Goal: Task Accomplishment & Management: Complete application form

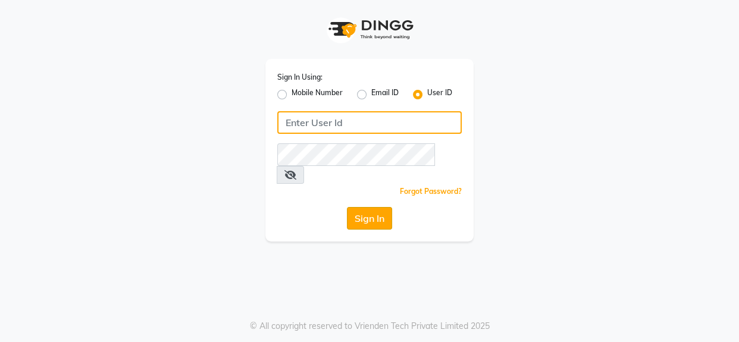
type input "1909makeover"
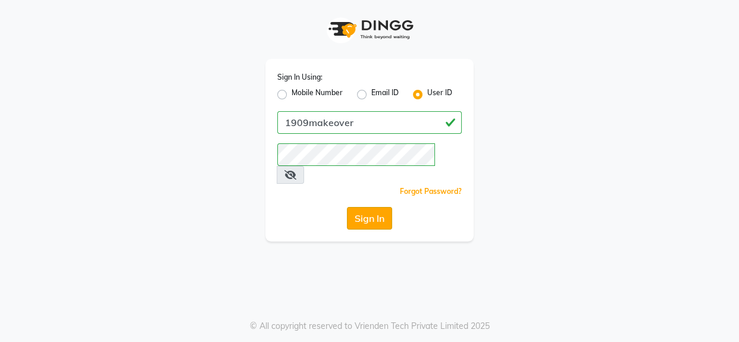
click at [365, 207] on button "Sign In" at bounding box center [369, 218] width 45 height 23
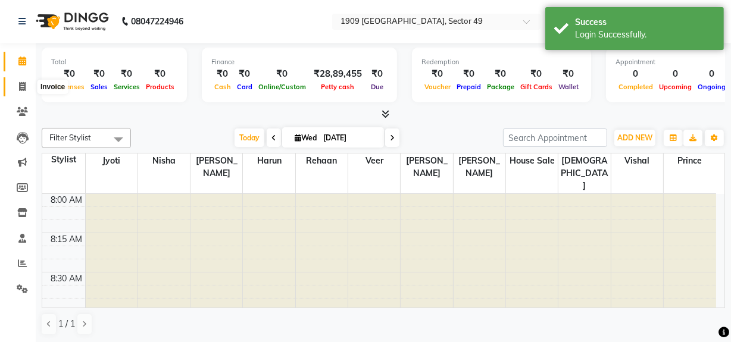
click at [26, 83] on span at bounding box center [22, 87] width 21 height 14
select select "service"
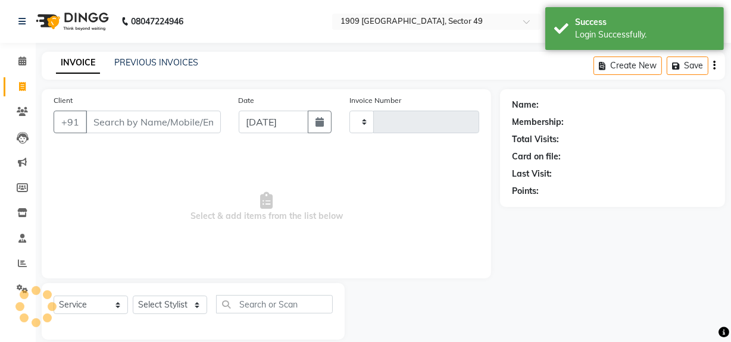
type input "2210"
select select "6923"
click at [384, 201] on span "Select & add items from the list below" at bounding box center [267, 207] width 426 height 119
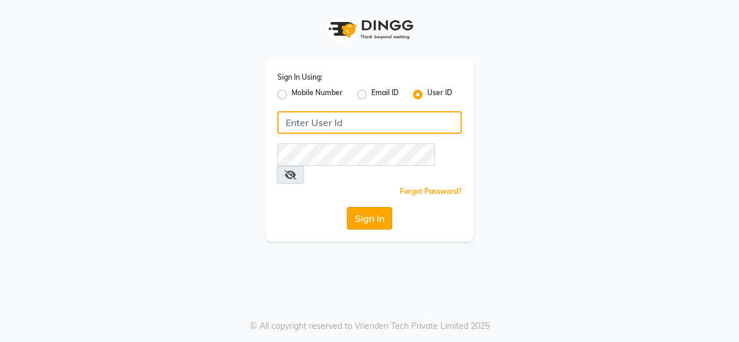
type input "1909makeover"
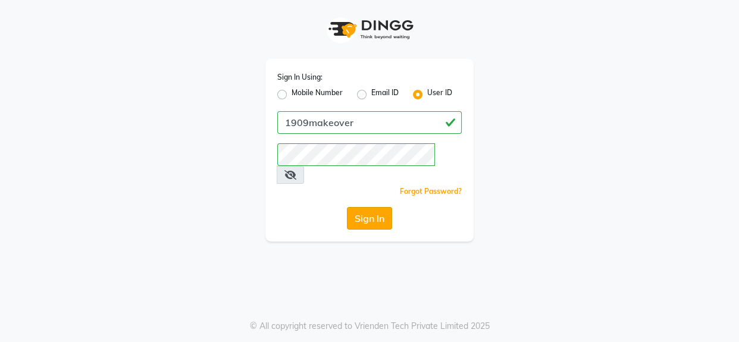
click at [375, 207] on button "Sign In" at bounding box center [369, 218] width 45 height 23
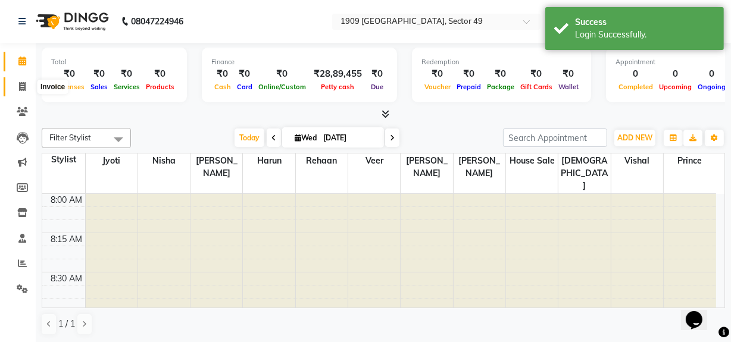
click at [26, 82] on span at bounding box center [22, 87] width 21 height 14
select select "6923"
select select "service"
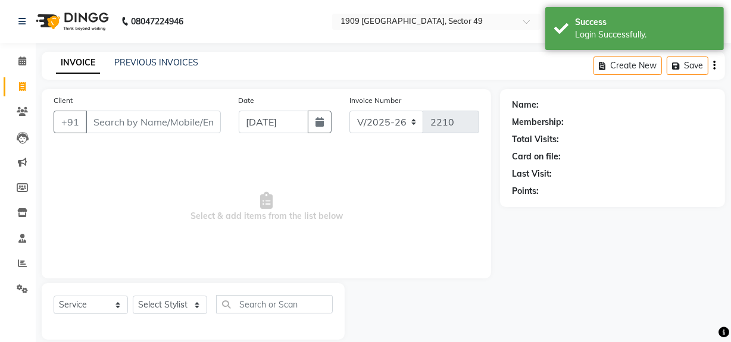
click at [120, 119] on input "Client" at bounding box center [153, 122] width 135 height 23
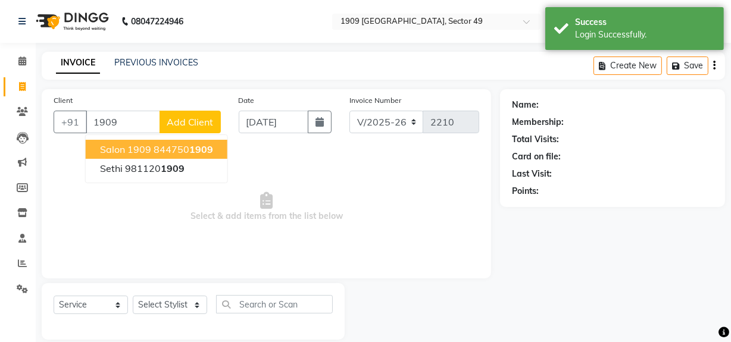
click at [167, 147] on ngb-highlight "844750 1909" at bounding box center [184, 149] width 60 height 12
type input "8447501909"
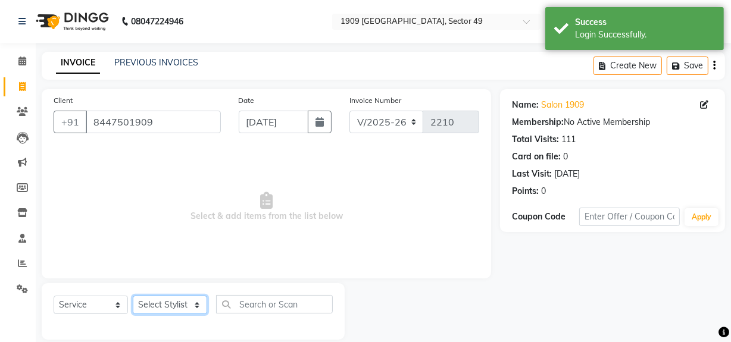
click at [174, 299] on select "Select Stylist Abdul Ahmed Arif Harun House Sale Jyoti Nisha Prince Rehaan Umes…" at bounding box center [170, 305] width 74 height 18
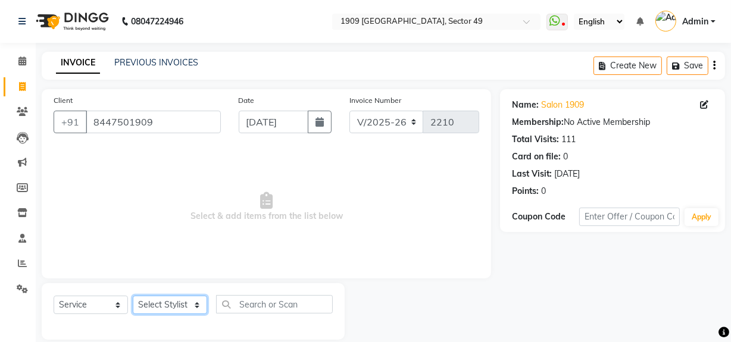
select select "57118"
click at [133, 296] on select "Select Stylist Abdul Ahmed Arif Harun House Sale Jyoti Nisha Prince Rehaan Umes…" at bounding box center [170, 305] width 74 height 18
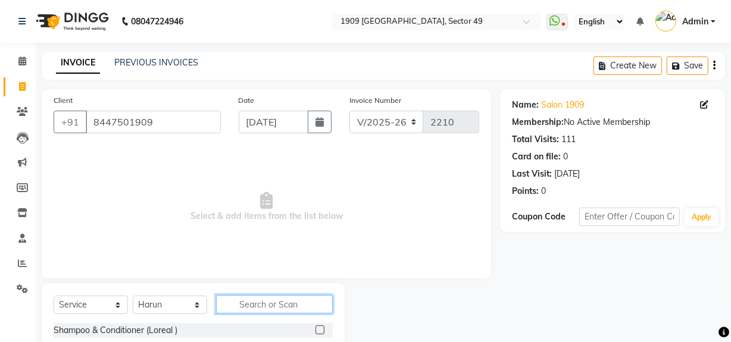
click at [256, 302] on input "text" at bounding box center [274, 304] width 117 height 18
click at [257, 302] on input "text" at bounding box center [274, 304] width 117 height 18
type input "beard"
click at [315, 326] on div at bounding box center [319, 332] width 8 height 12
click at [317, 331] on label at bounding box center [319, 330] width 9 height 9
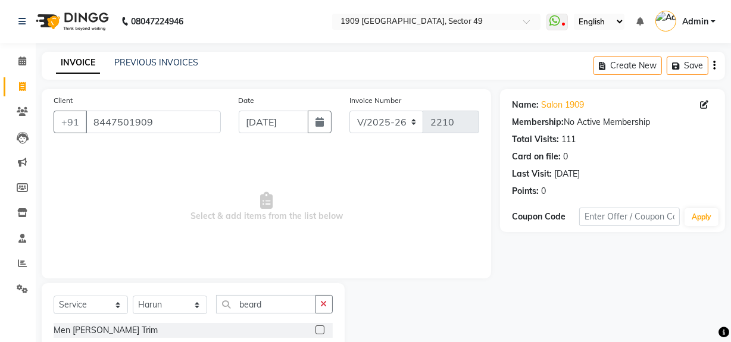
click at [317, 331] on input "checkbox" at bounding box center [319, 331] width 8 height 8
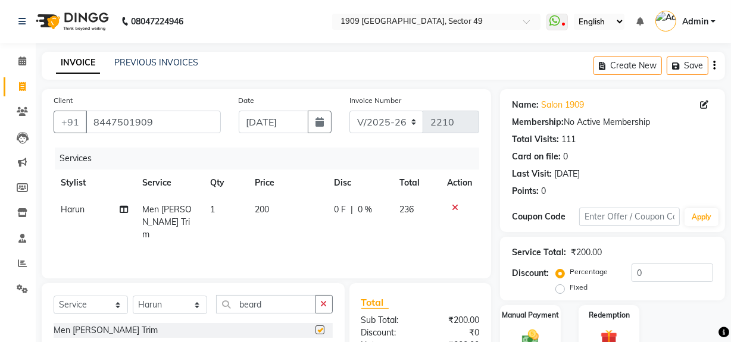
checkbox input "false"
click at [405, 124] on select "V/2025 V/2025-26" at bounding box center [386, 122] width 74 height 23
select select "6924"
click at [349, 111] on select "V/2025 V/2025-26" at bounding box center [386, 122] width 74 height 23
type input "2384"
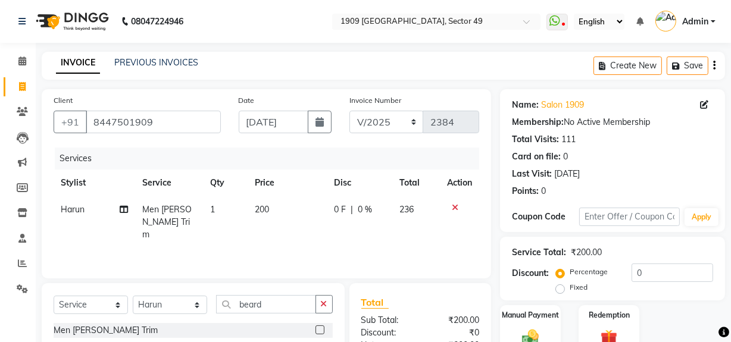
click at [392, 149] on div "Services" at bounding box center [271, 159] width 433 height 22
click at [714, 66] on icon "button" at bounding box center [714, 65] width 2 height 1
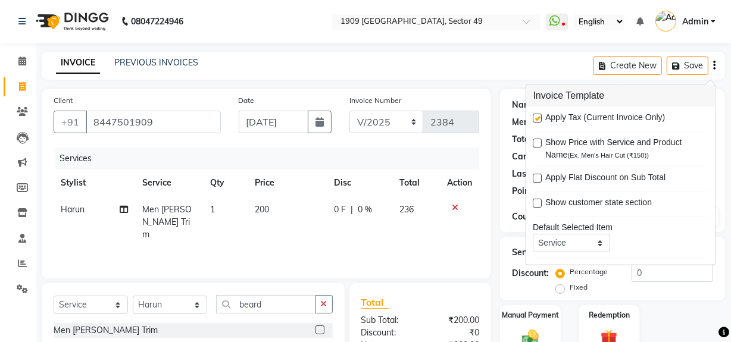
click at [541, 114] on label at bounding box center [537, 118] width 9 height 9
click at [541, 115] on input "checkbox" at bounding box center [537, 119] width 8 height 8
checkbox input "false"
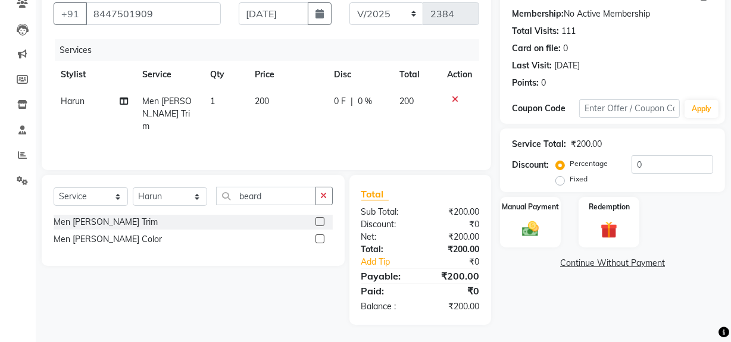
click at [271, 118] on td "200" at bounding box center [287, 114] width 79 height 52
select select "57118"
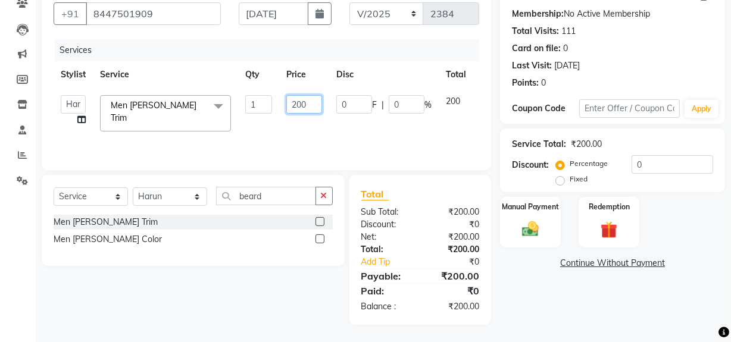
click at [320, 111] on input "200" at bounding box center [304, 104] width 36 height 18
type input "236"
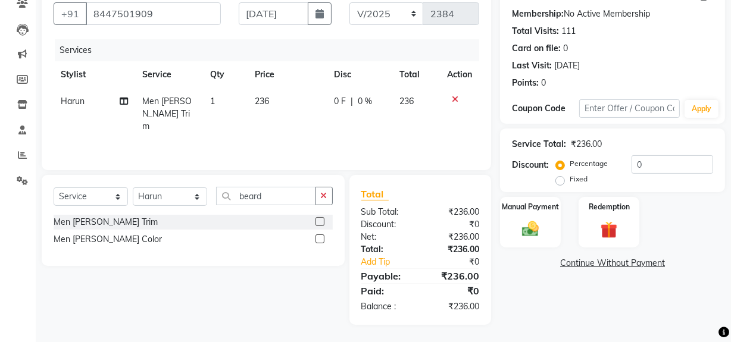
drag, startPoint x: 560, startPoint y: 283, endPoint x: 552, endPoint y: 276, distance: 10.5
click at [559, 283] on div "Name: Salon 1909 Membership: No Active Membership Total Visits: 111 Card on fil…" at bounding box center [617, 153] width 234 height 344
click at [543, 243] on div "Manual Payment" at bounding box center [530, 222] width 63 height 53
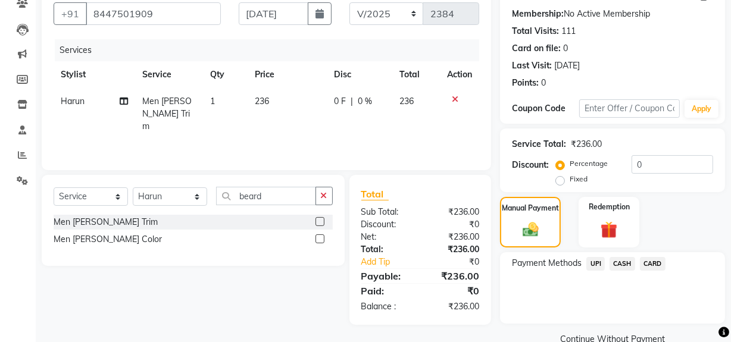
click at [618, 262] on span "CASH" at bounding box center [622, 264] width 26 height 14
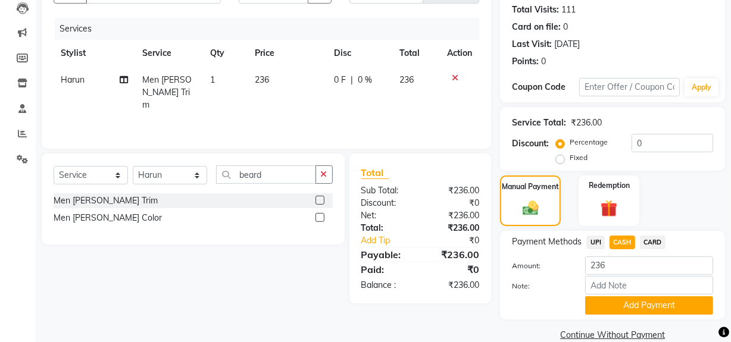
scroll to position [149, 0]
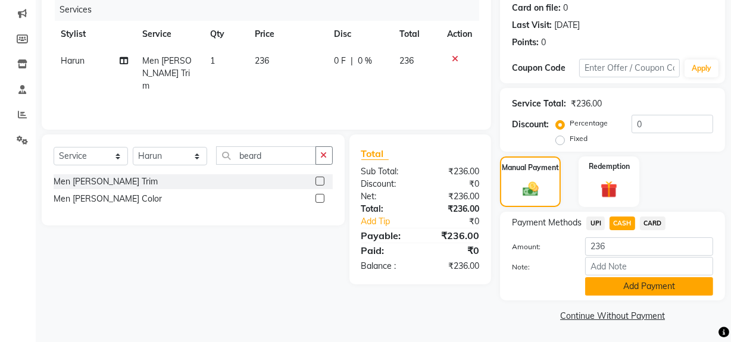
click at [679, 293] on button "Add Payment" at bounding box center [649, 286] width 128 height 18
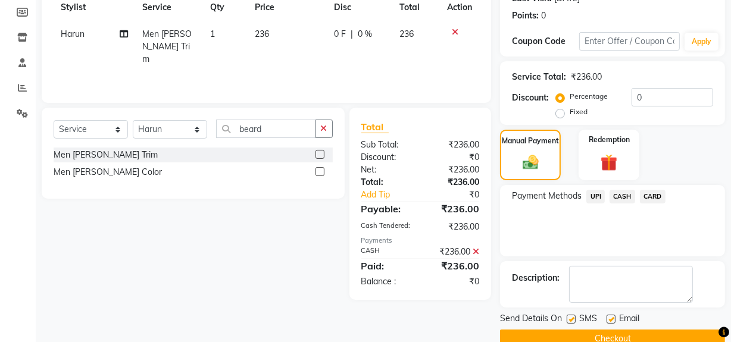
scroll to position [198, 0]
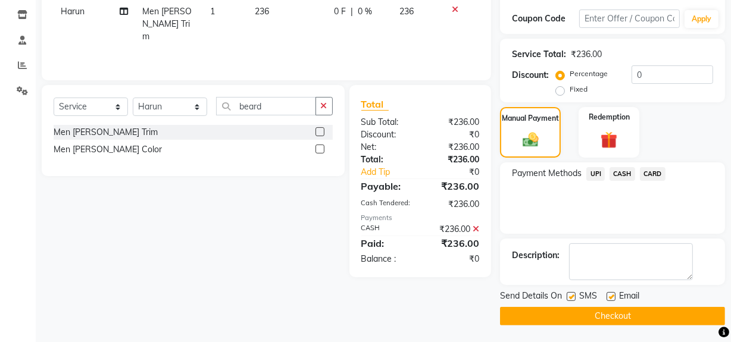
click at [689, 321] on button "Checkout" at bounding box center [612, 316] width 225 height 18
